Goal: Communication & Community: Participate in discussion

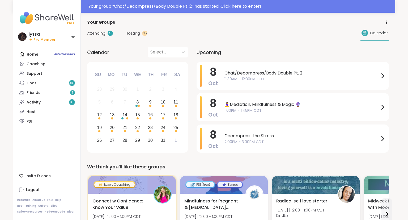
click at [100, 11] on div at bounding box center [204, 6] width 408 height 13
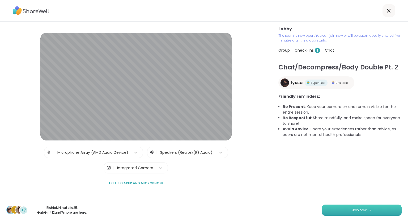
click at [378, 211] on button "Join now" at bounding box center [362, 209] width 80 height 11
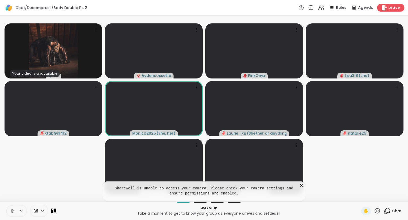
click at [391, 8] on span "Leave" at bounding box center [394, 8] width 12 height 6
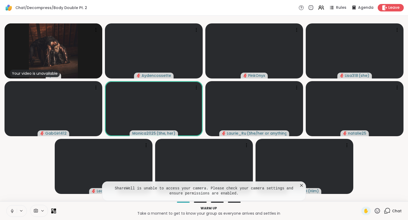
click at [301, 187] on icon at bounding box center [301, 184] width 5 height 5
click at [390, 8] on span "Leave" at bounding box center [394, 8] width 12 height 6
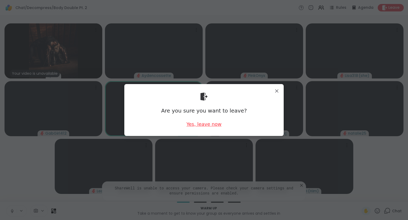
click at [208, 124] on div "Yes, leave now" at bounding box center [203, 124] width 35 height 7
